Goal: Information Seeking & Learning: Learn about a topic

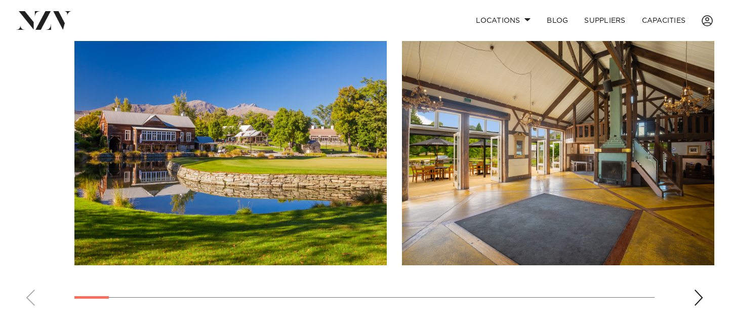
scroll to position [735, 0]
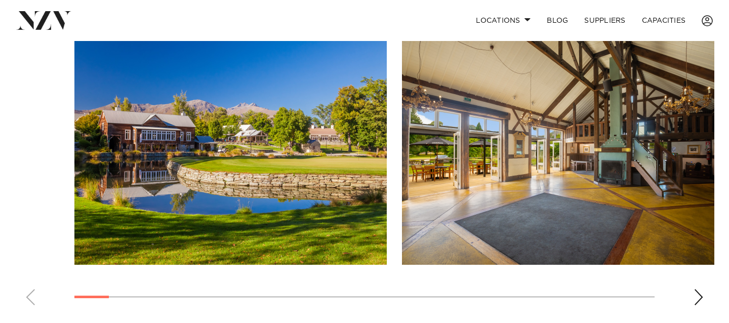
click at [341, 133] on img "1 / 30" at bounding box center [230, 149] width 312 height 229
